Goal: Information Seeking & Learning: Find specific page/section

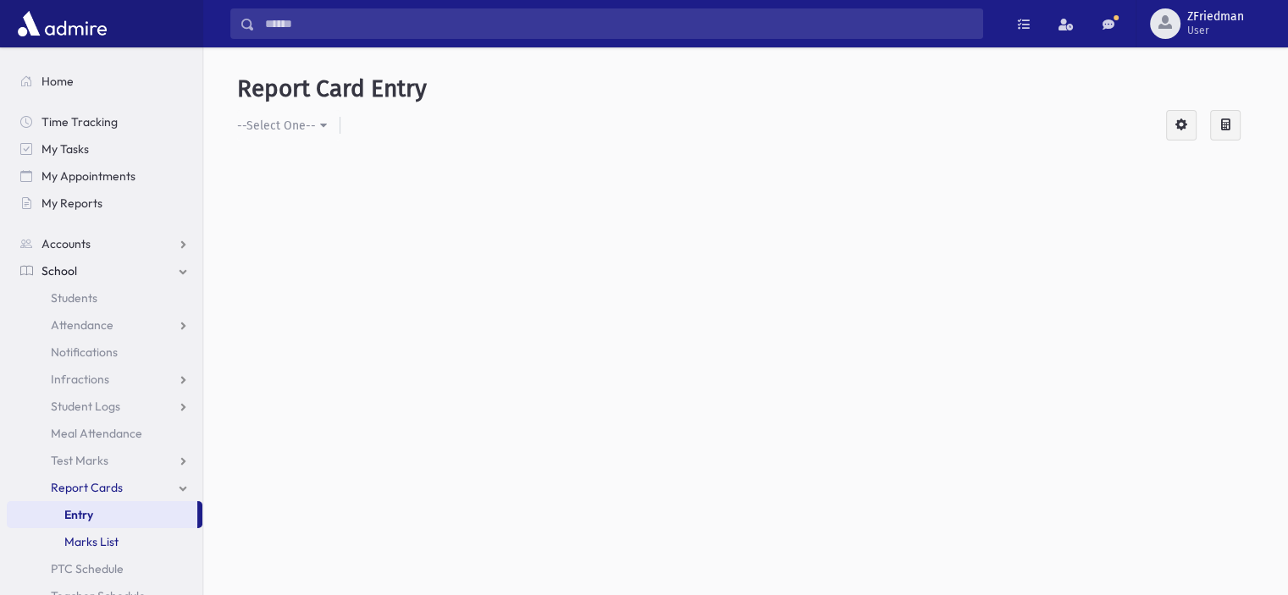
click at [128, 539] on link "Marks List" at bounding box center [105, 541] width 196 height 27
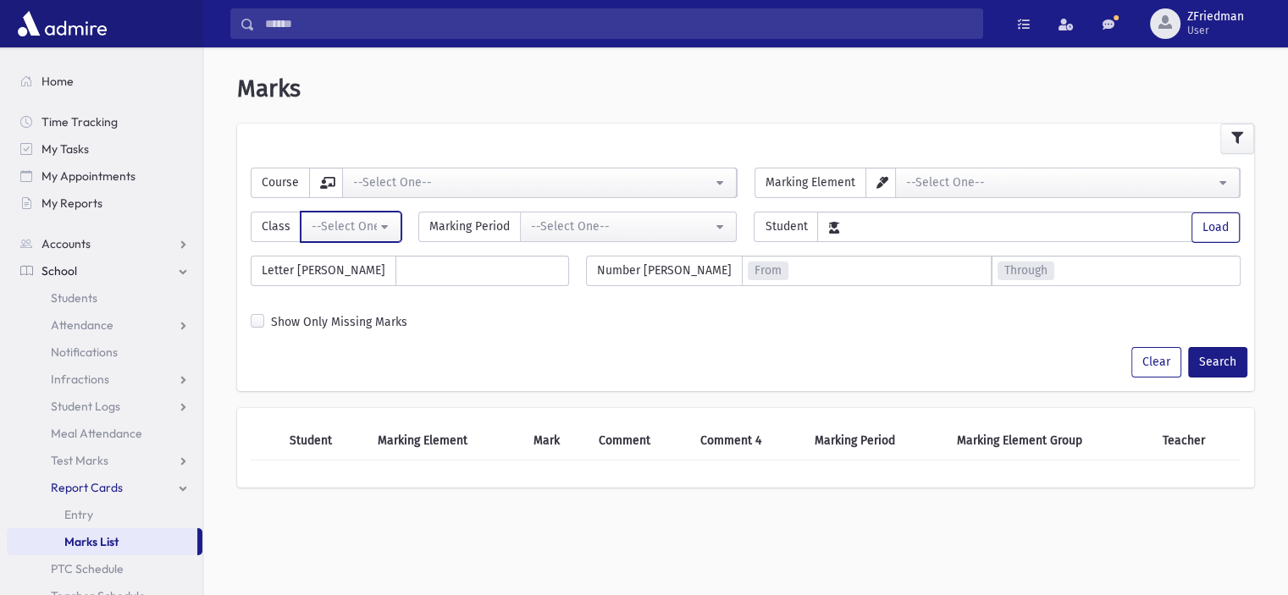
click at [336, 228] on div "--Select One--" at bounding box center [344, 227] width 65 height 18
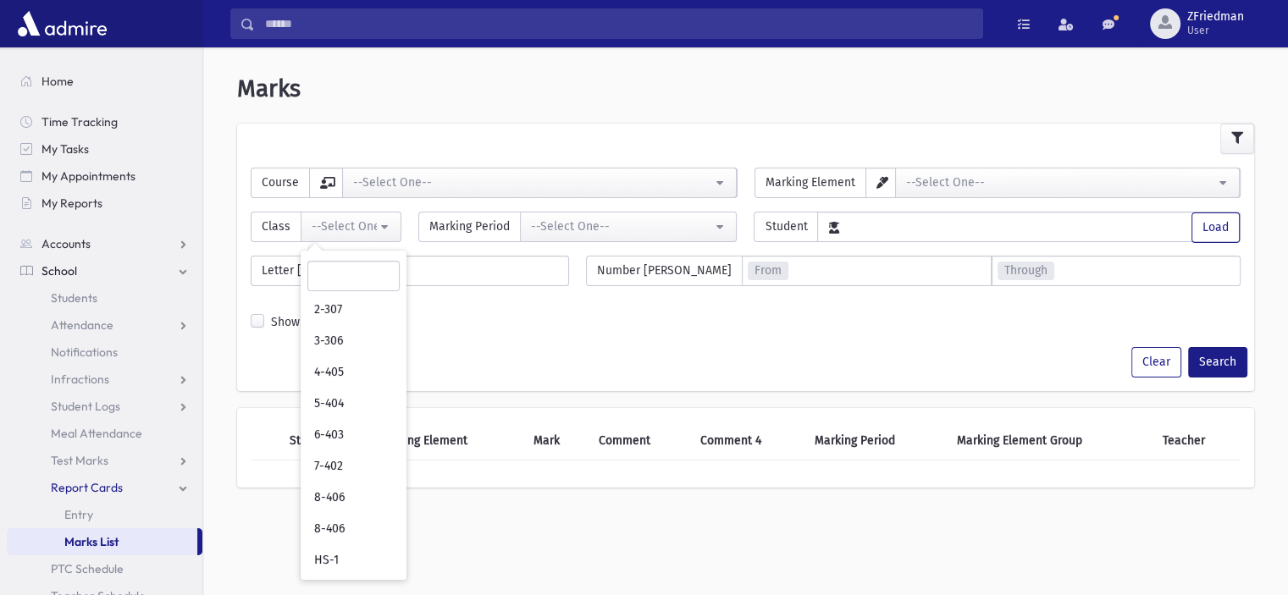
scroll to position [237, 0]
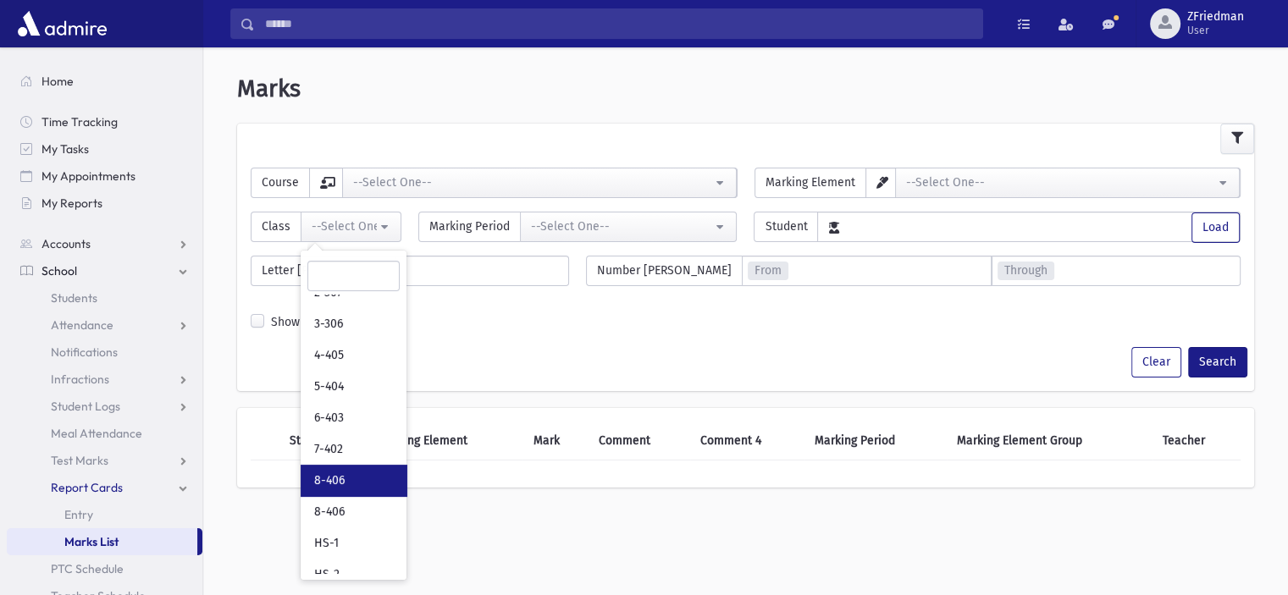
click at [343, 473] on link "8-406" at bounding box center [354, 480] width 106 height 31
select select "**"
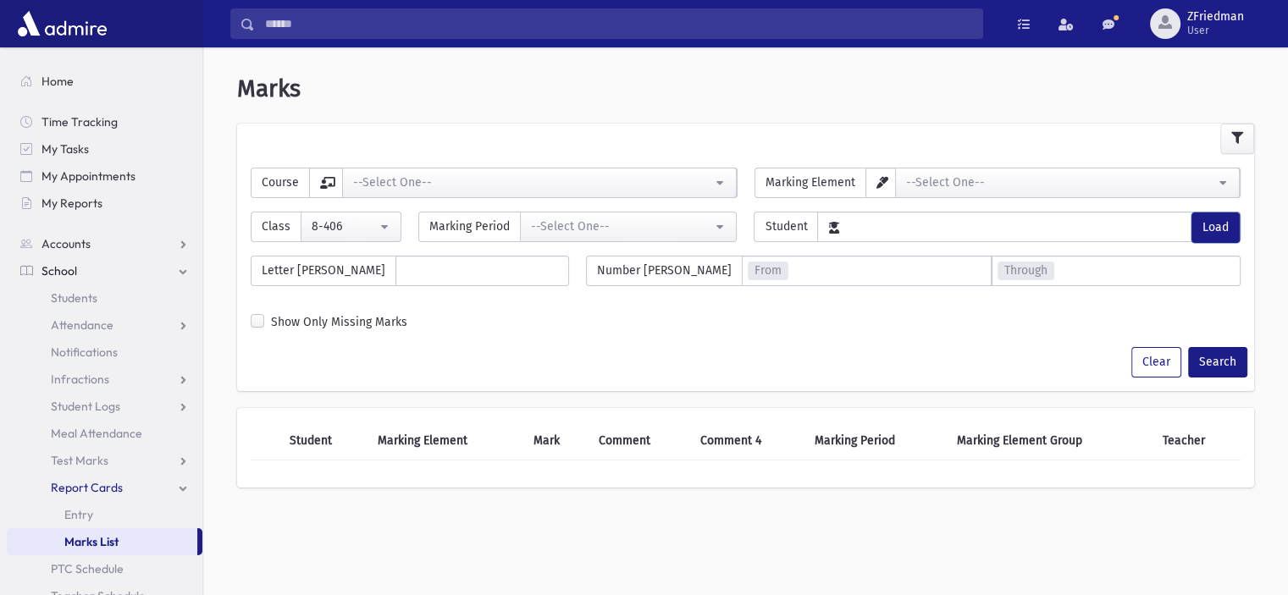
click at [1208, 226] on button "Load" at bounding box center [1215, 228] width 48 height 30
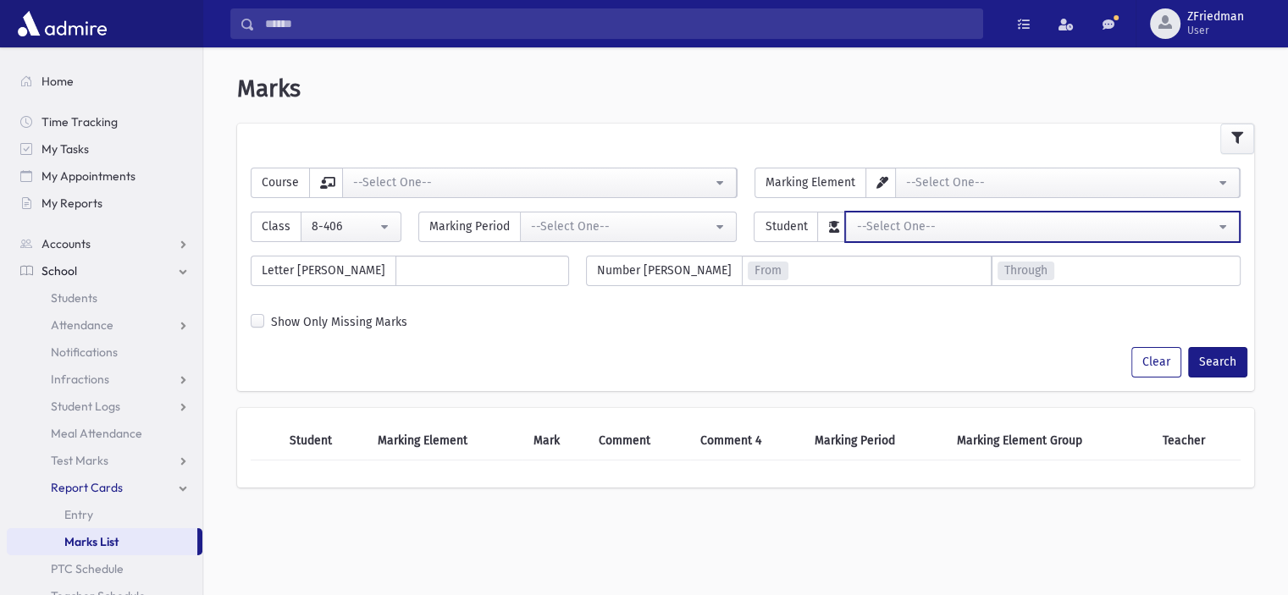
drag, startPoint x: 1208, startPoint y: 226, endPoint x: 1135, endPoint y: 229, distance: 73.8
click at [1135, 229] on div "--Select One--" at bounding box center [1035, 227] width 359 height 18
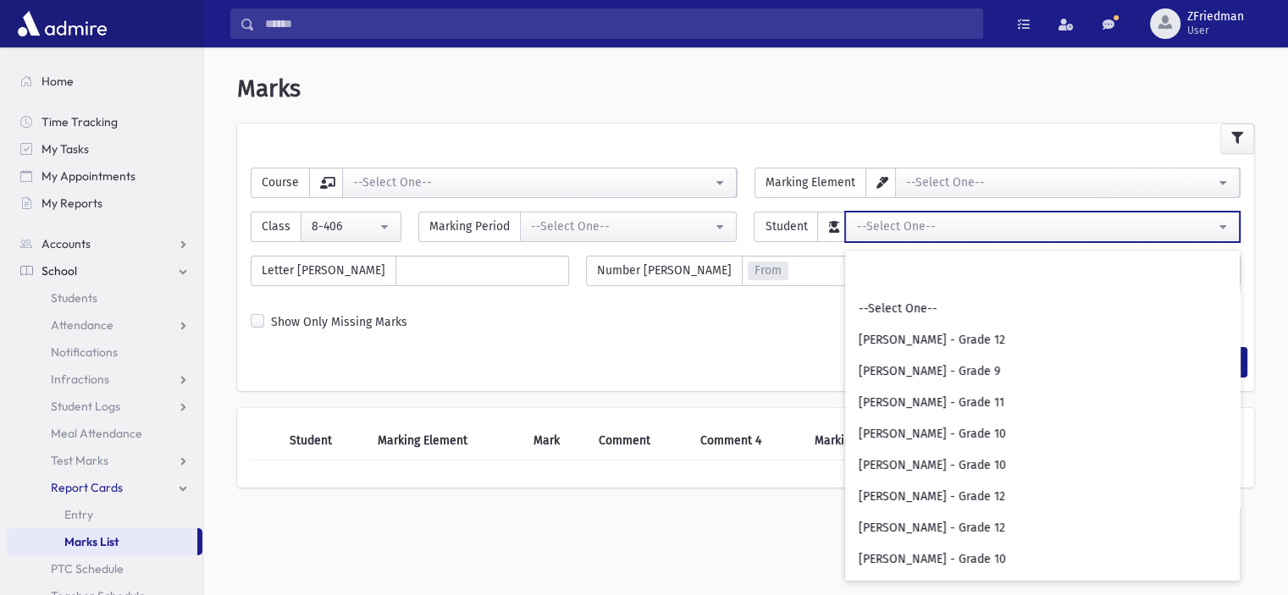
click at [1135, 229] on div "--Select One--" at bounding box center [1035, 227] width 359 height 18
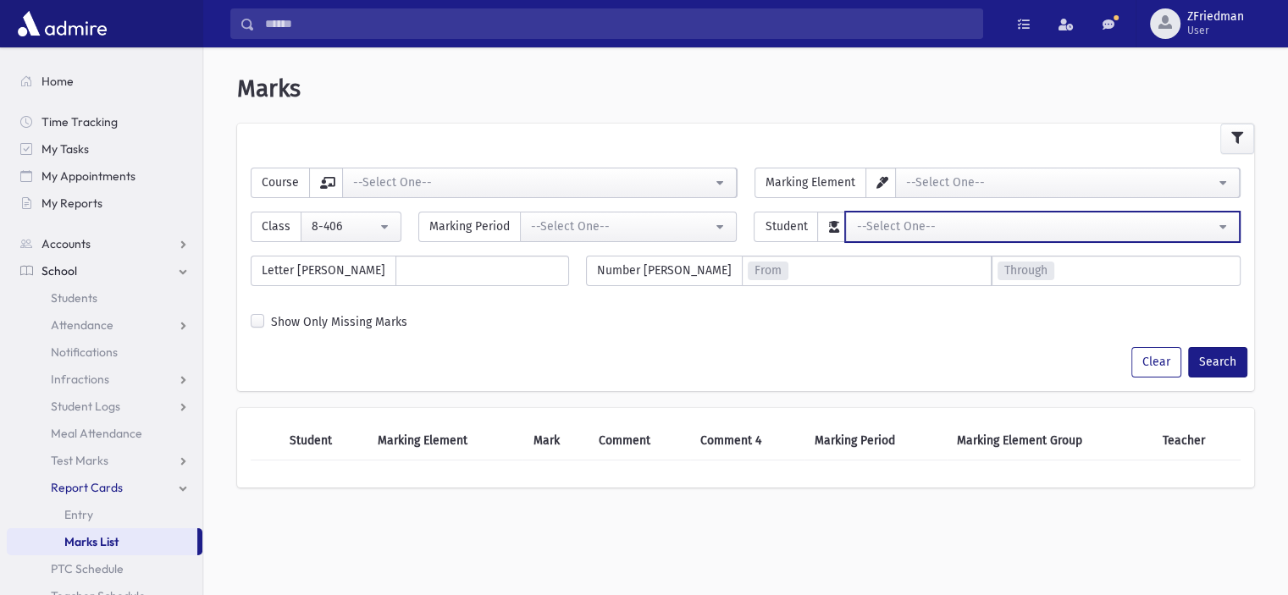
click at [1135, 229] on div "--Select One--" at bounding box center [1035, 227] width 359 height 18
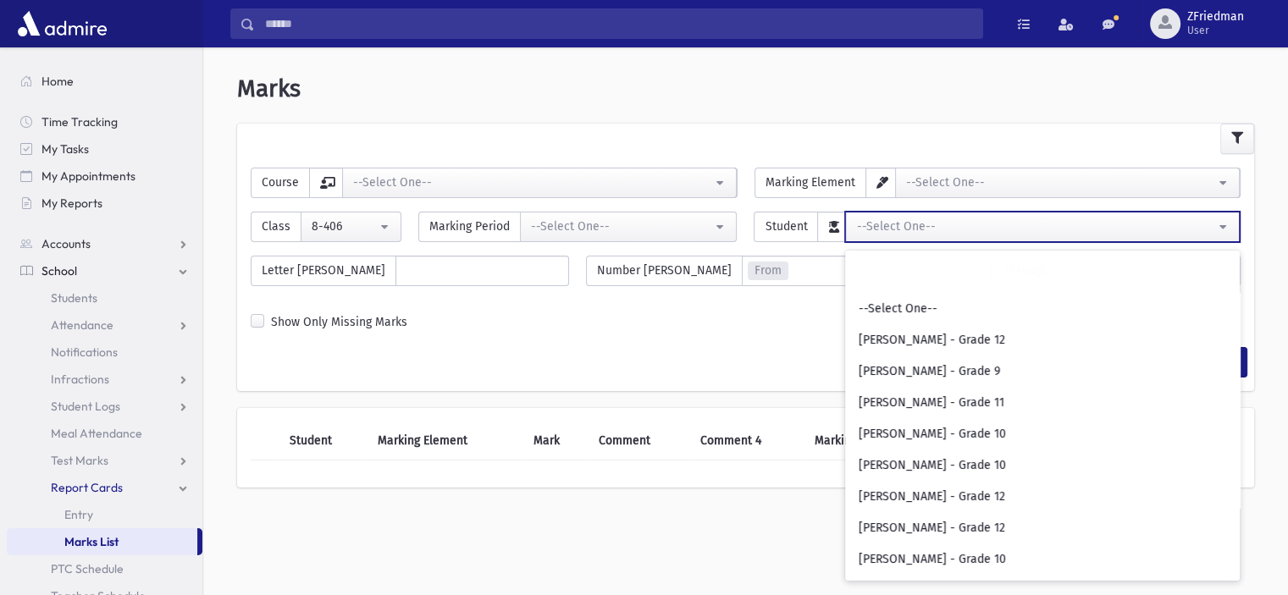
click at [1135, 229] on div "--Select One--" at bounding box center [1035, 227] width 359 height 18
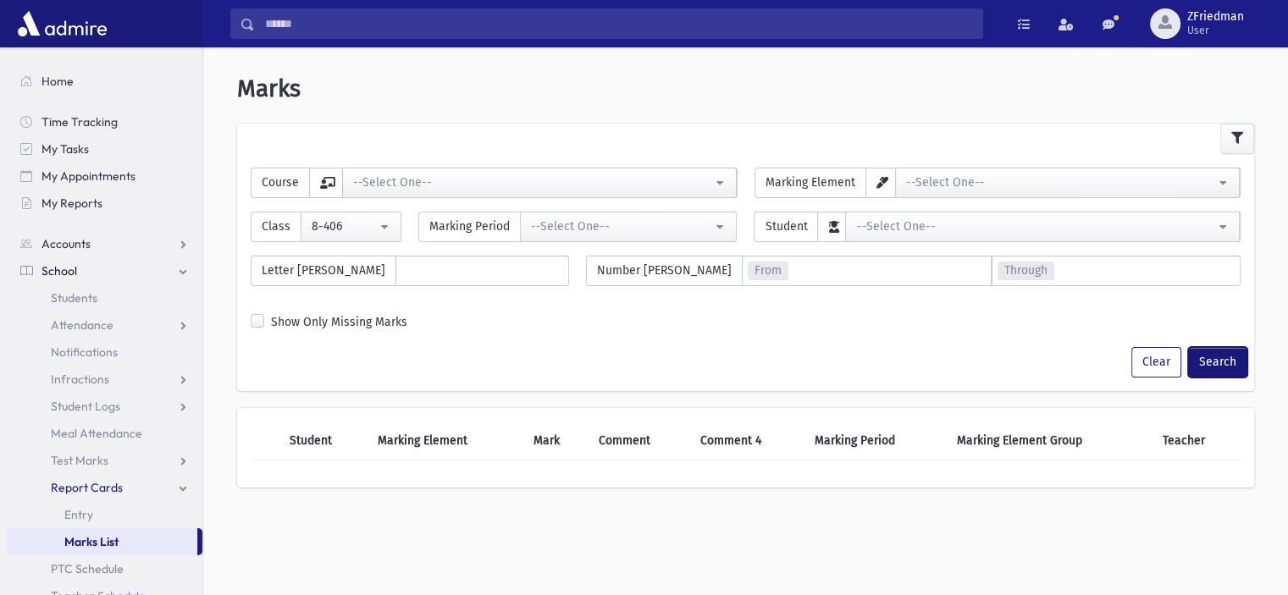
click at [1232, 362] on button "Search" at bounding box center [1217, 362] width 59 height 30
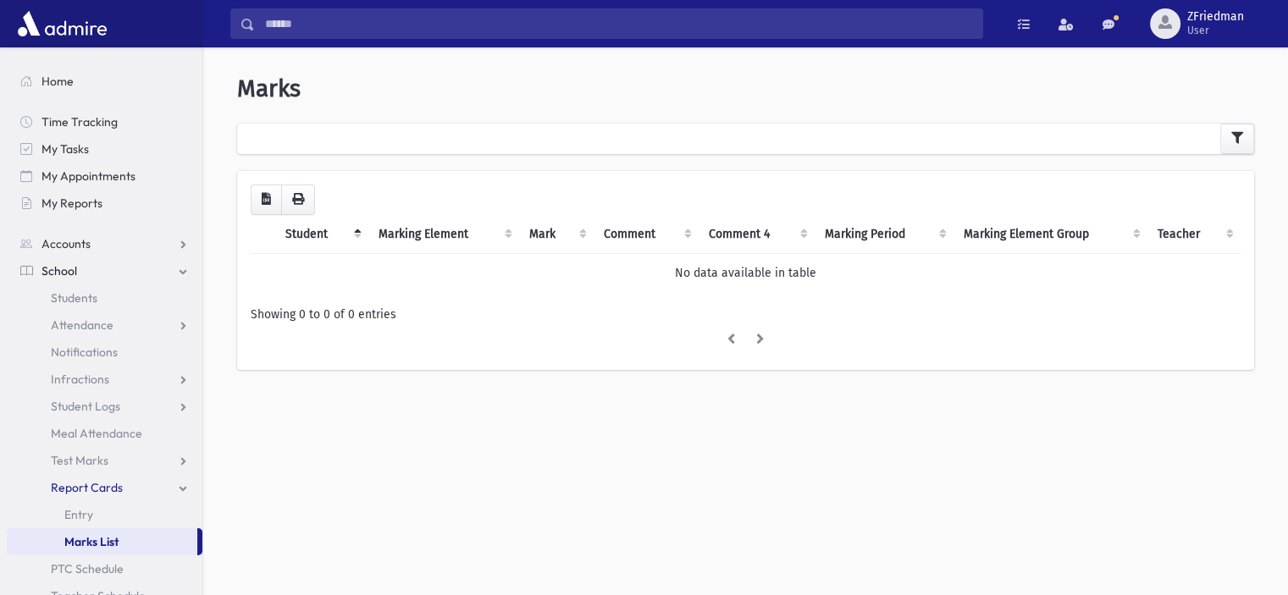
click at [305, 239] on th "Student" at bounding box center [322, 234] width 94 height 39
click at [299, 147] on div at bounding box center [745, 139] width 1017 height 30
click at [1236, 133] on icon "button" at bounding box center [1237, 138] width 12 height 12
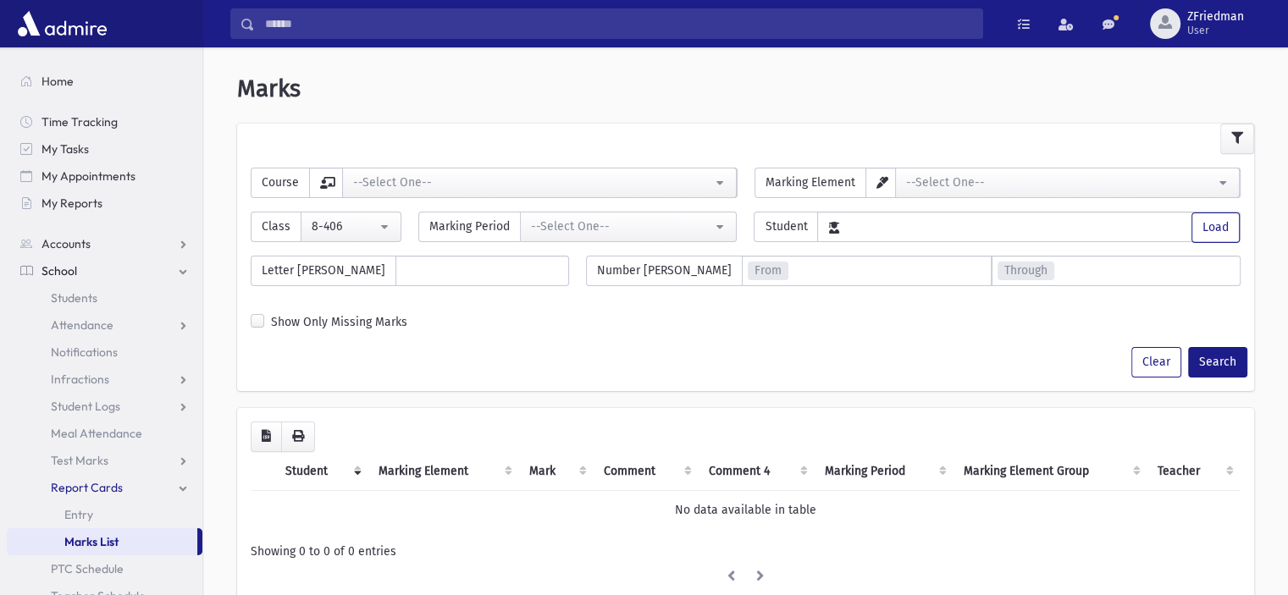
click at [832, 229] on icon at bounding box center [833, 228] width 10 height 12
click at [440, 186] on div "--Select One--" at bounding box center [532, 183] width 359 height 18
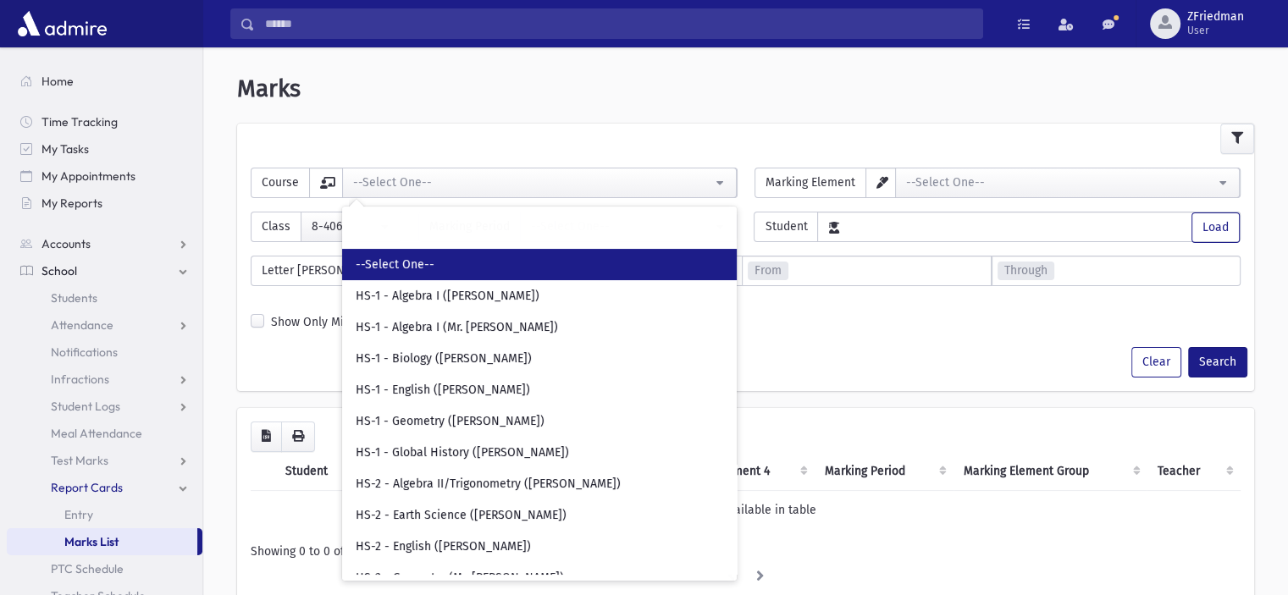
click at [481, 86] on header "Marks" at bounding box center [745, 89] width 1017 height 29
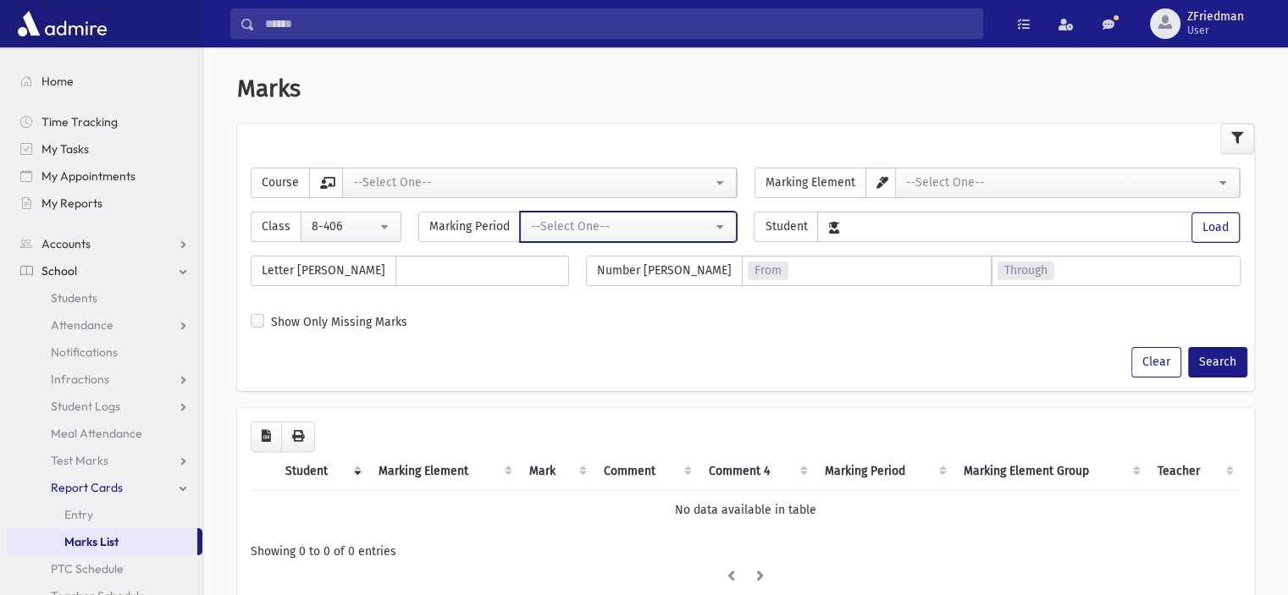
click at [573, 228] on div "--Select One--" at bounding box center [621, 227] width 181 height 18
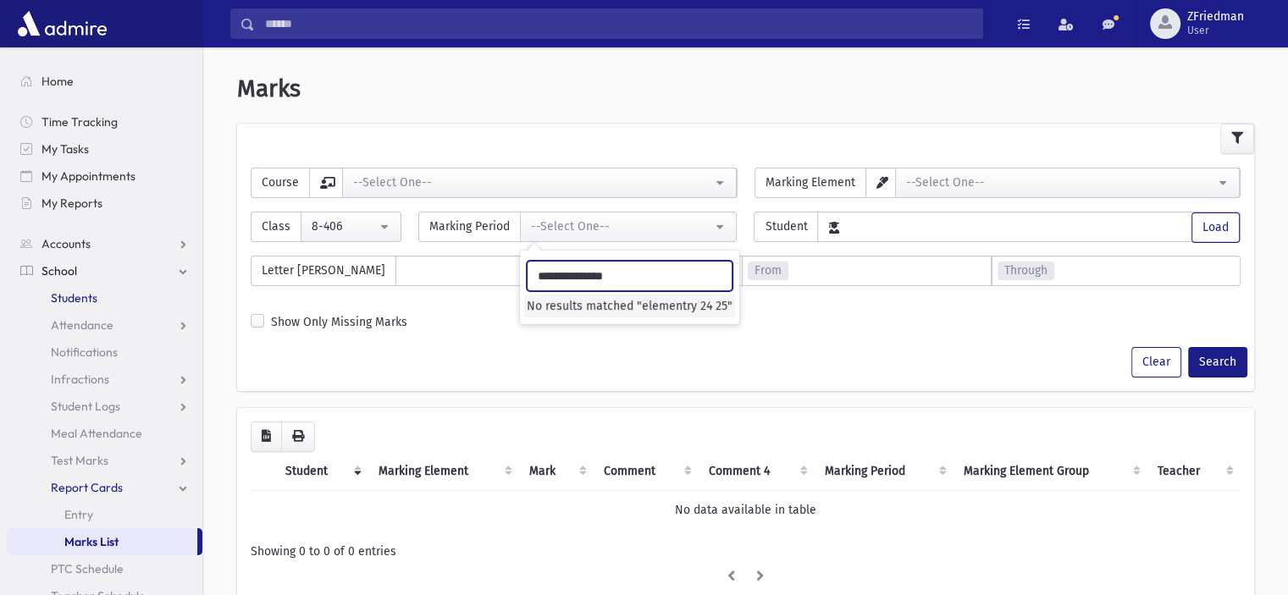
type input "**********"
click at [97, 297] on link "Students" at bounding box center [105, 298] width 196 height 27
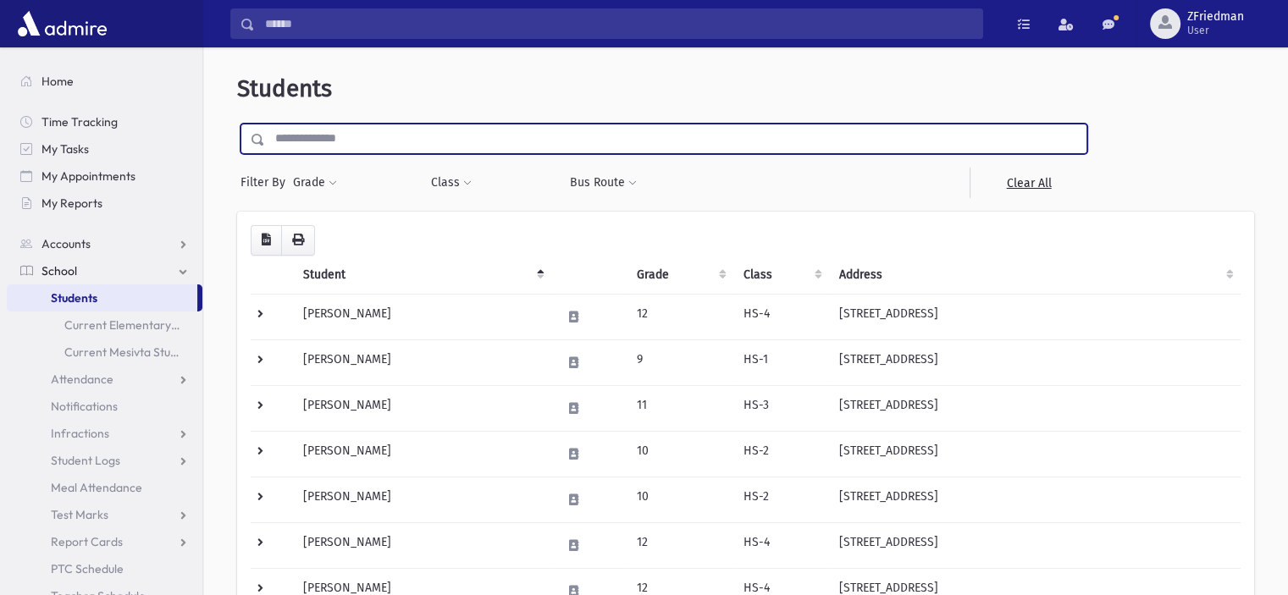
click at [315, 138] on input "text" at bounding box center [675, 139] width 821 height 30
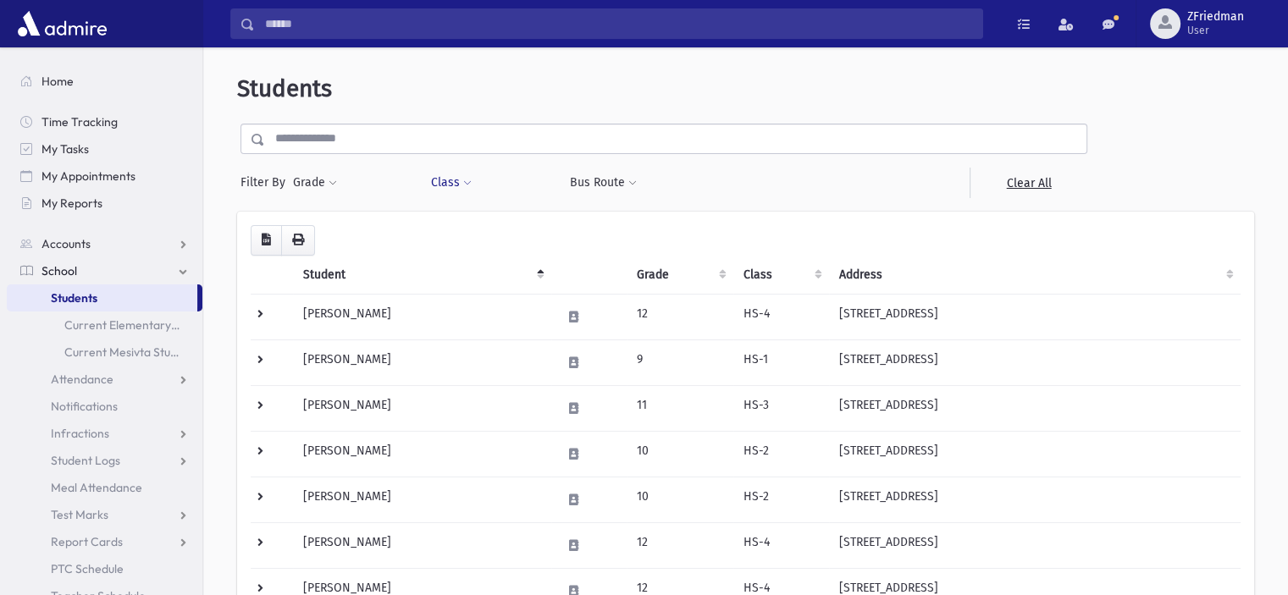
click at [451, 180] on button "Class" at bounding box center [451, 183] width 42 height 30
